Goal: Task Accomplishment & Management: Manage account settings

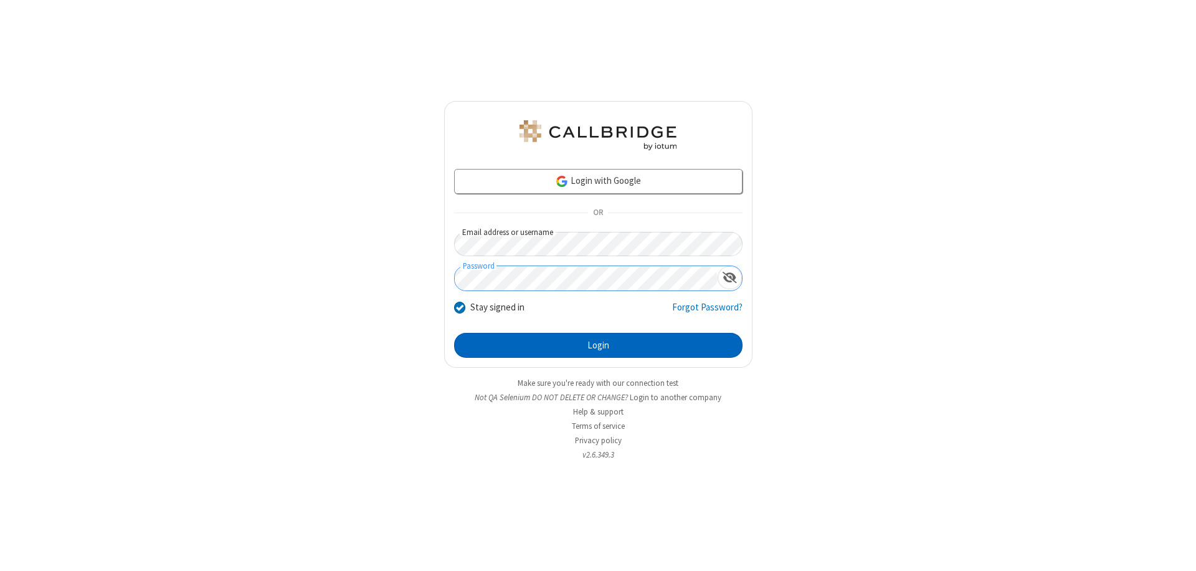
click at [598, 345] on button "Login" at bounding box center [598, 345] width 288 height 25
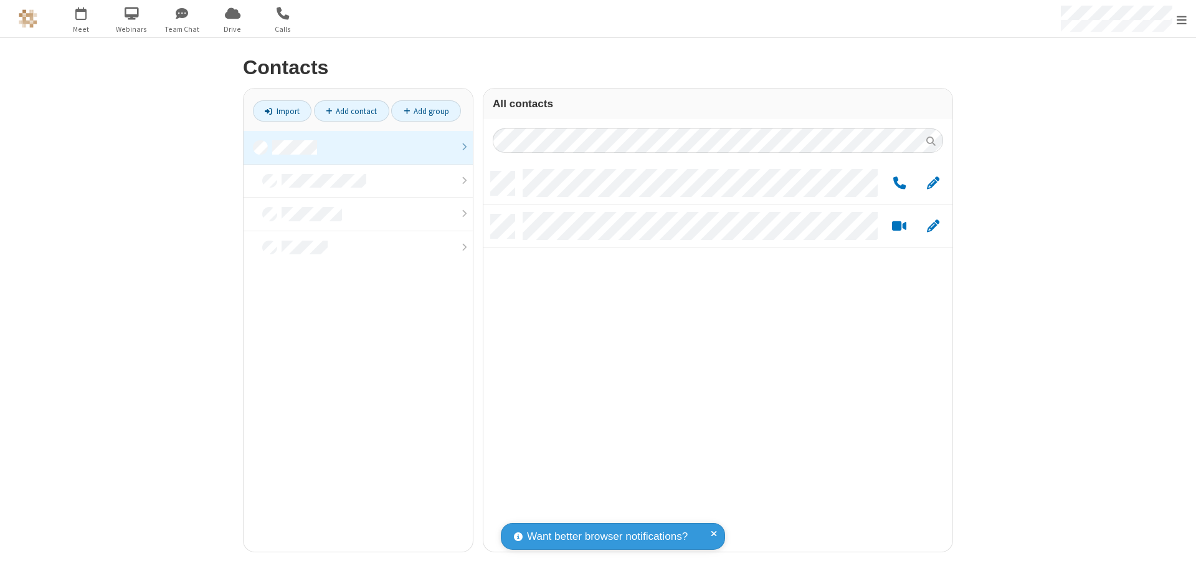
click at [358, 147] on link at bounding box center [358, 148] width 229 height 34
click at [426, 111] on link "Add group" at bounding box center [426, 110] width 70 height 21
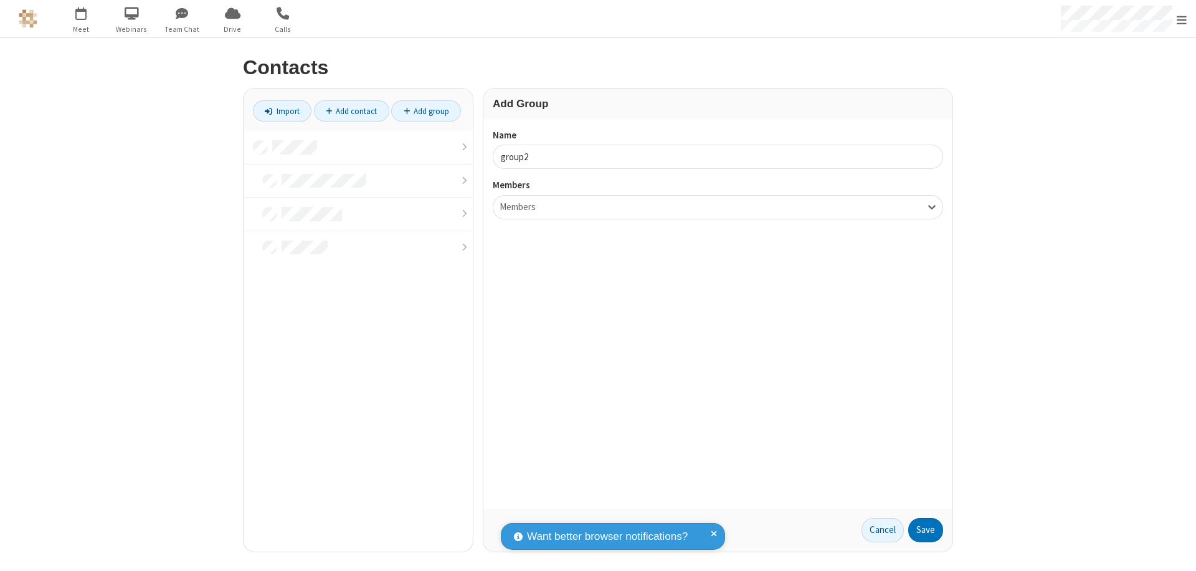
type input "group2"
type input "name19"
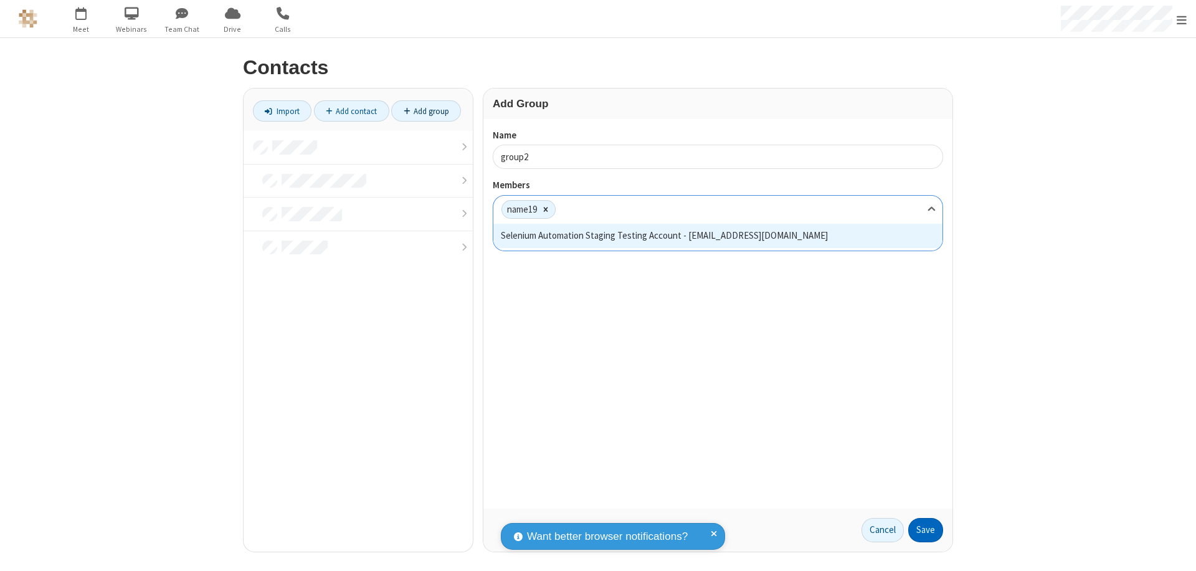
click at [926, 530] on button "Save" at bounding box center [925, 530] width 35 height 25
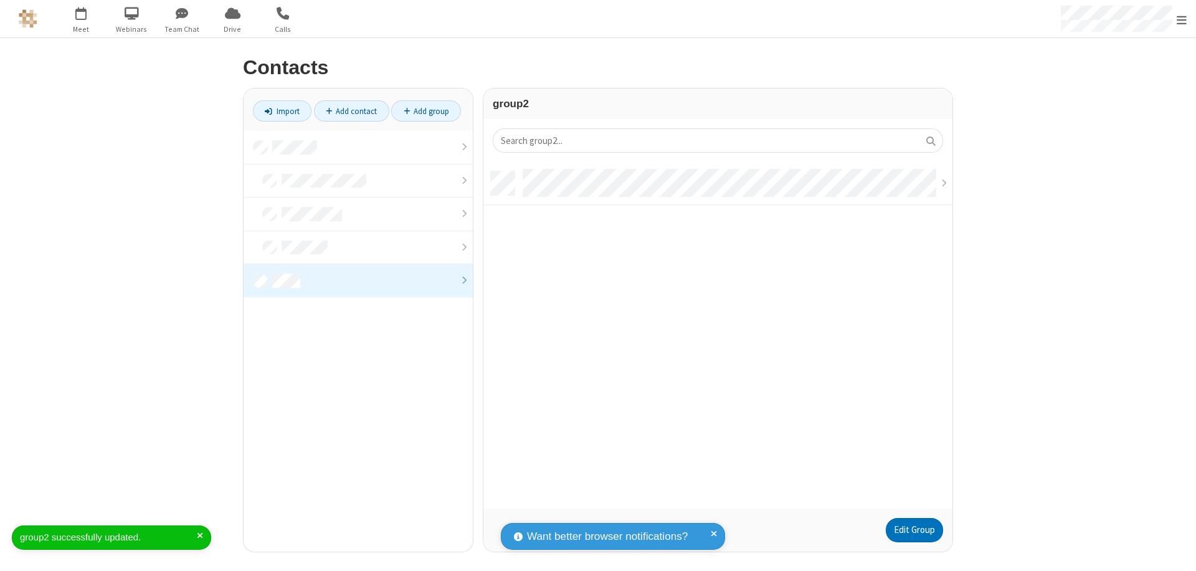
scroll to position [337, 460]
click at [914, 530] on link "Edit Group" at bounding box center [914, 530] width 57 height 25
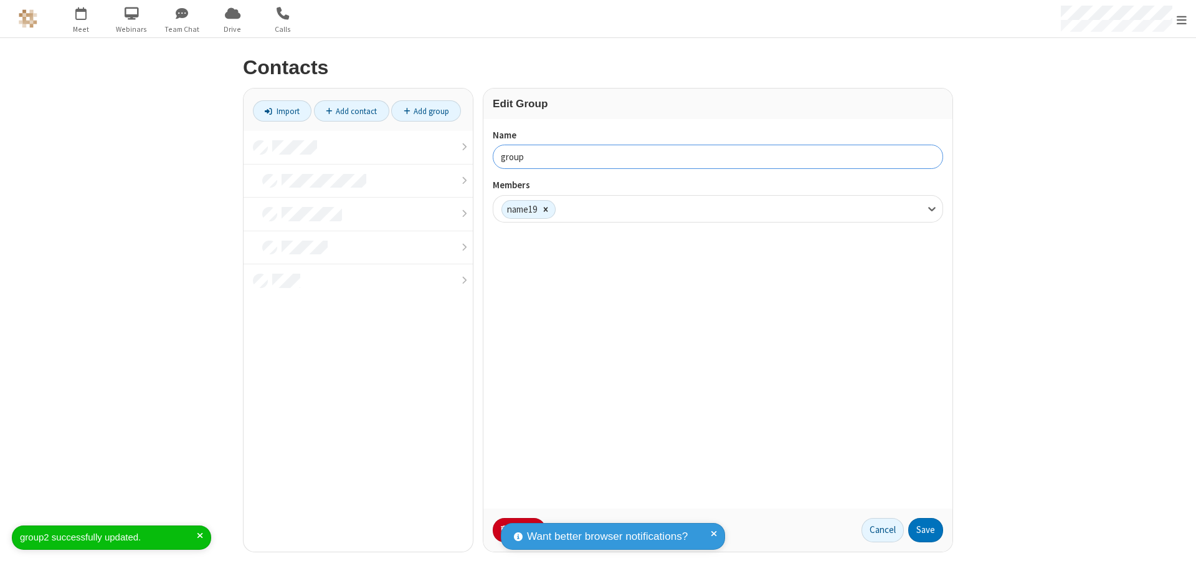
type input "group3"
